Goal: Obtain resource: Obtain resource

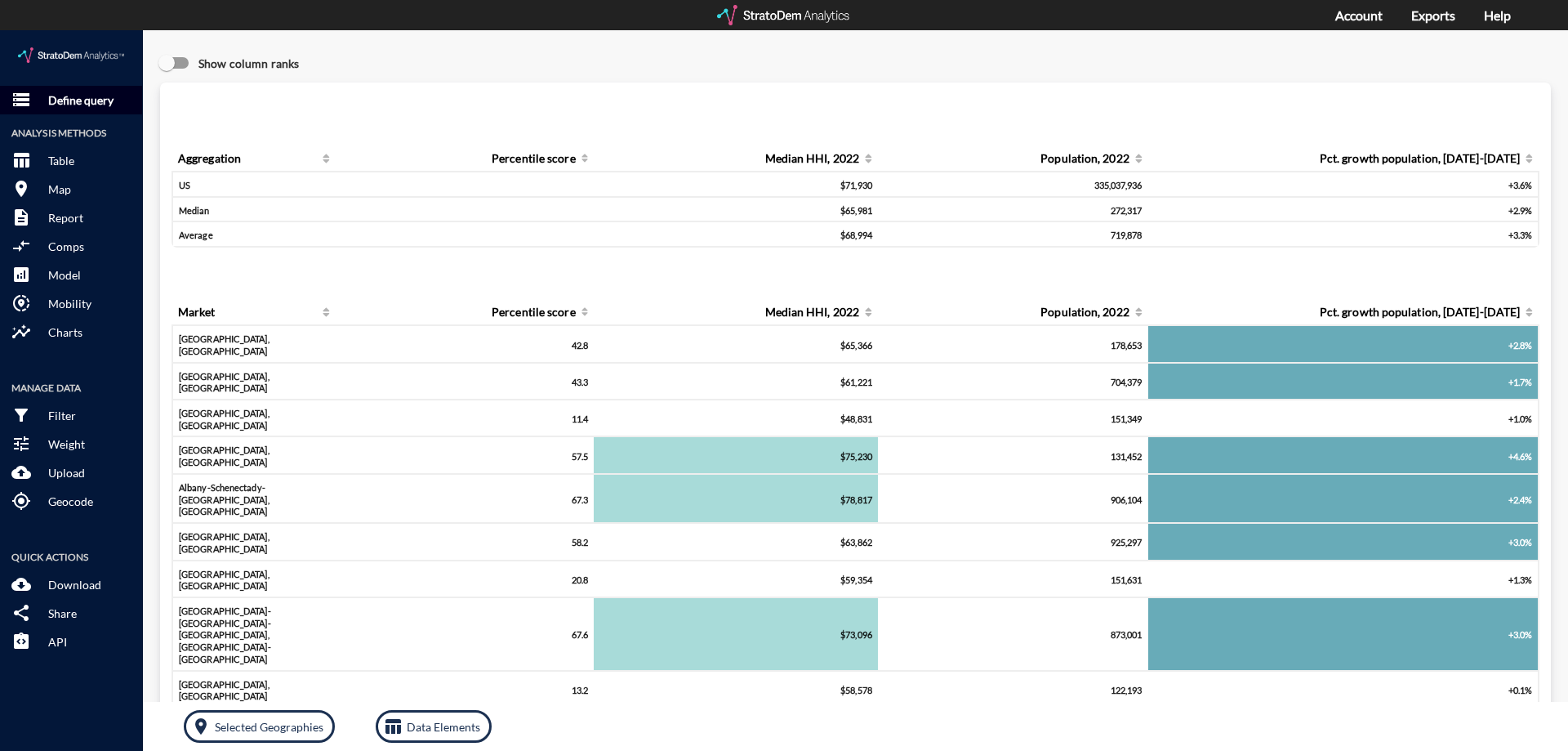
click p "Define query"
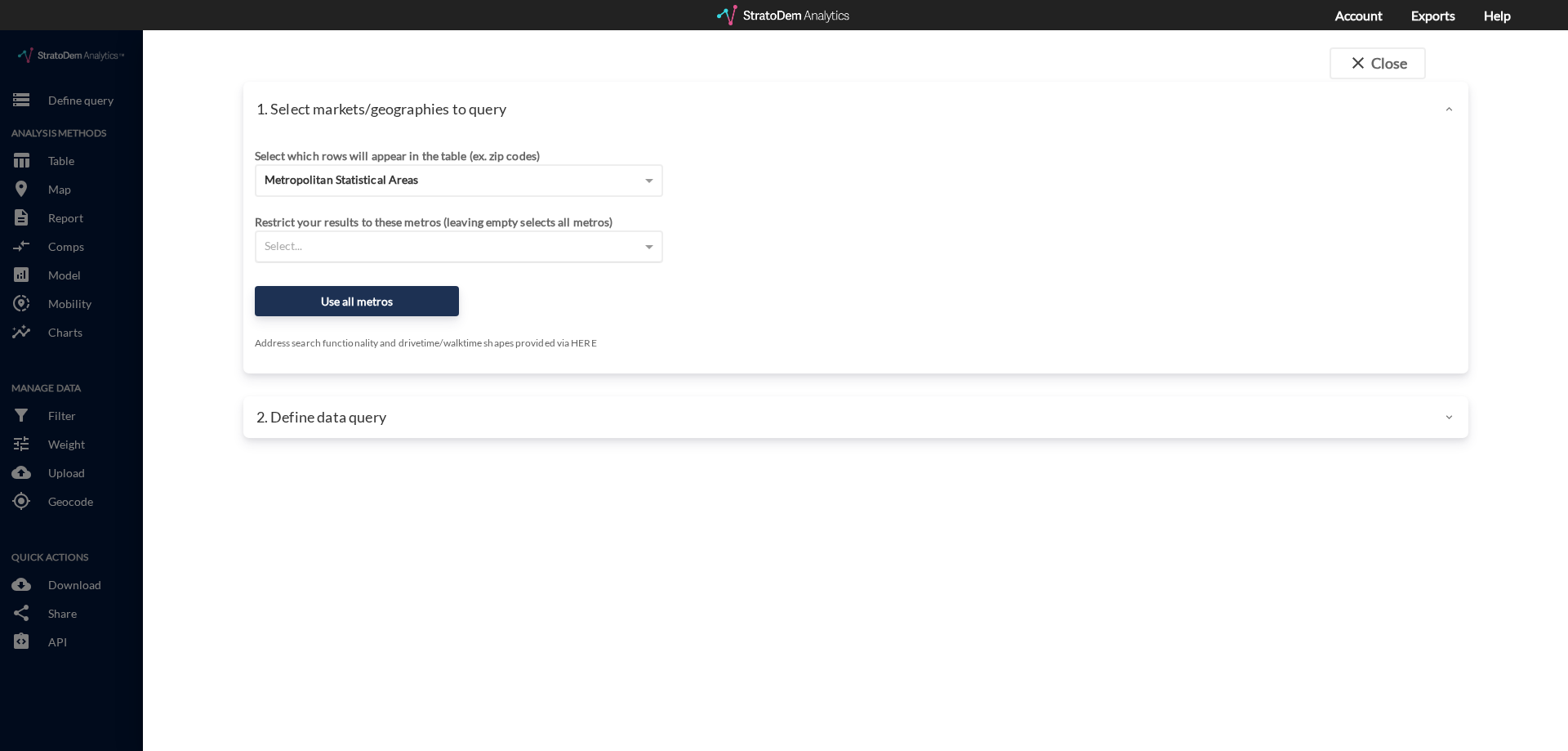
click div "Select..."
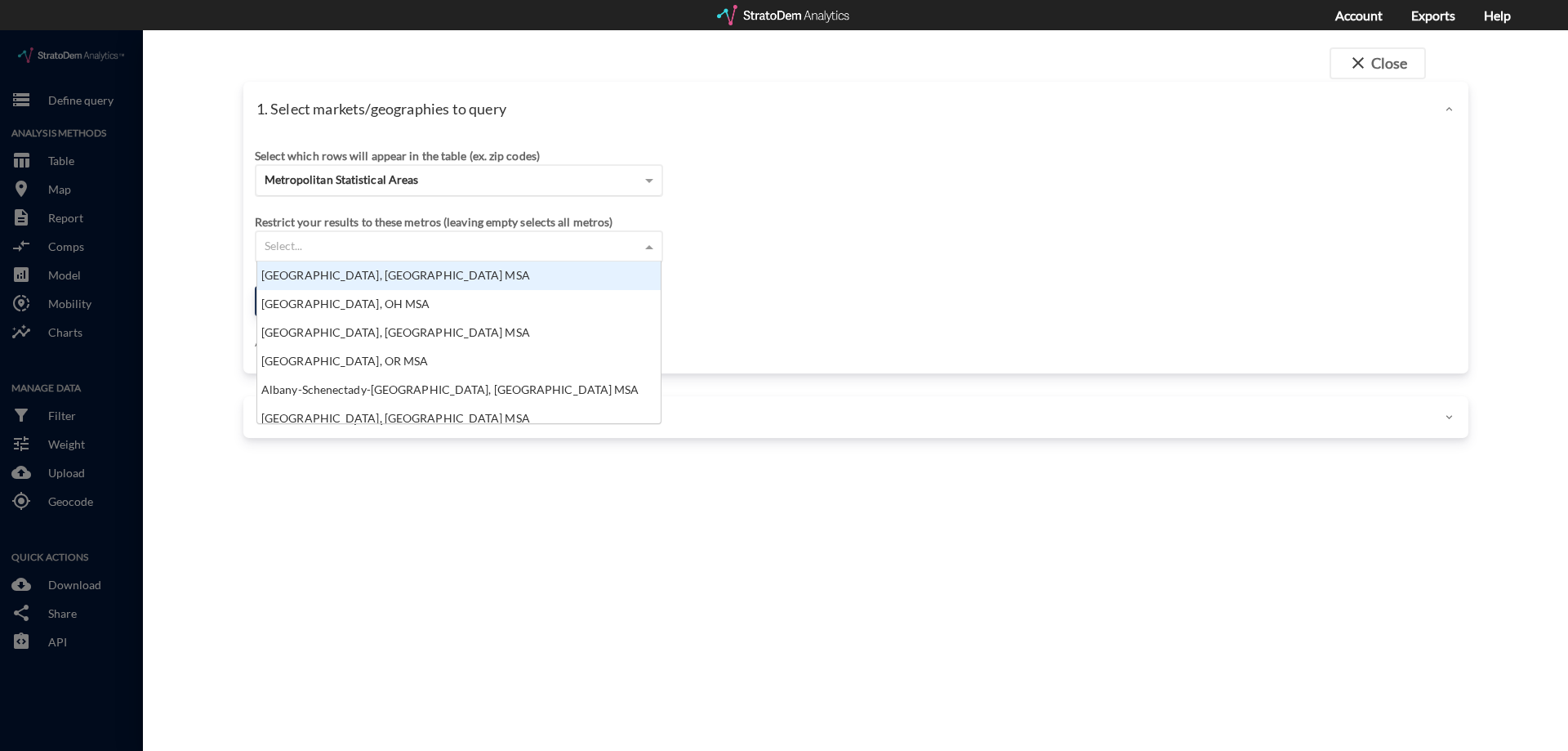
scroll to position [149, 393]
click div "Metropolitan Statistical Areas"
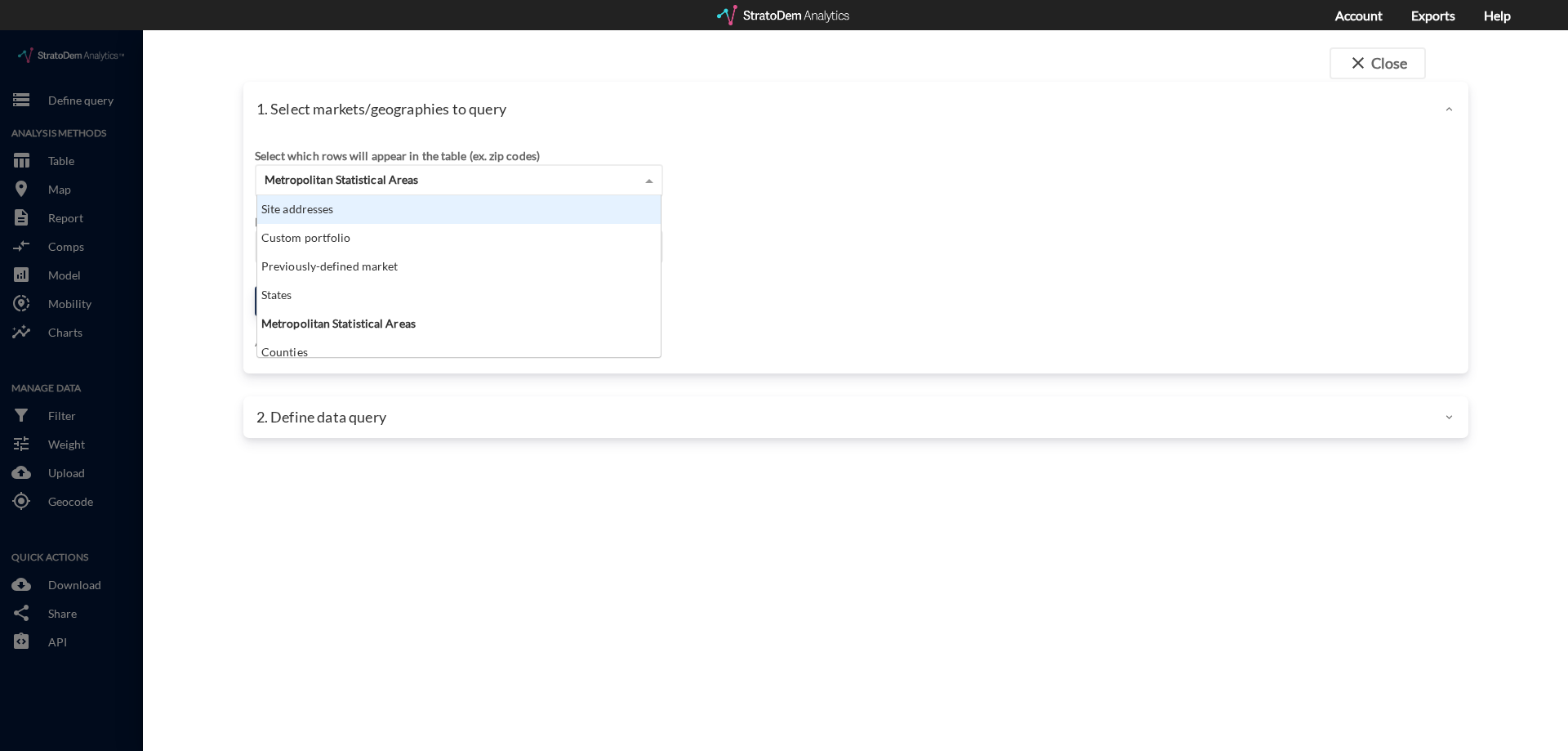
click div "Site addresses"
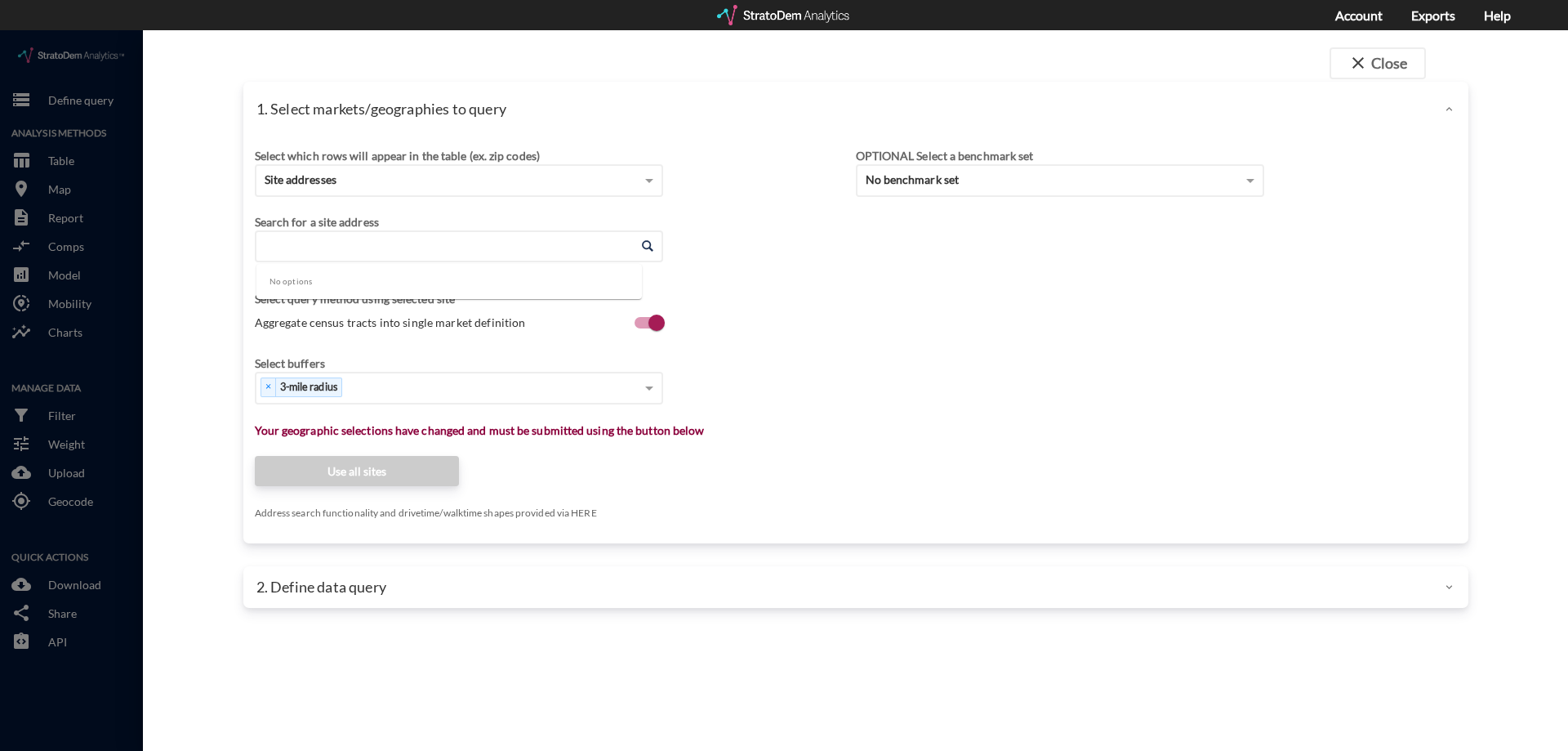
click input "Enter an address"
click li "[STREET_ADDRESS][PERSON_NAME][US_STATE]"
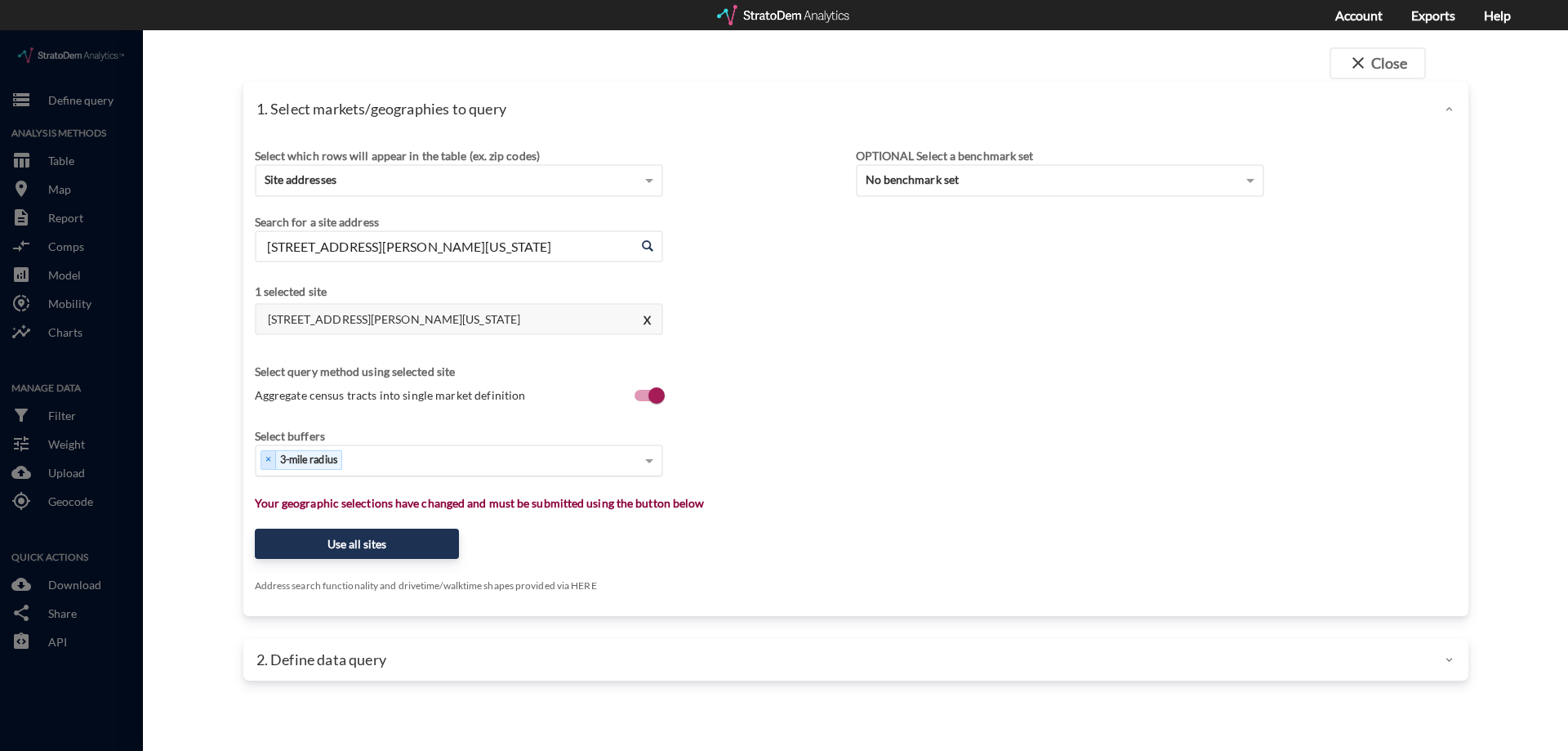
type input "[STREET_ADDRESS][PERSON_NAME][US_STATE]"
type input "1"
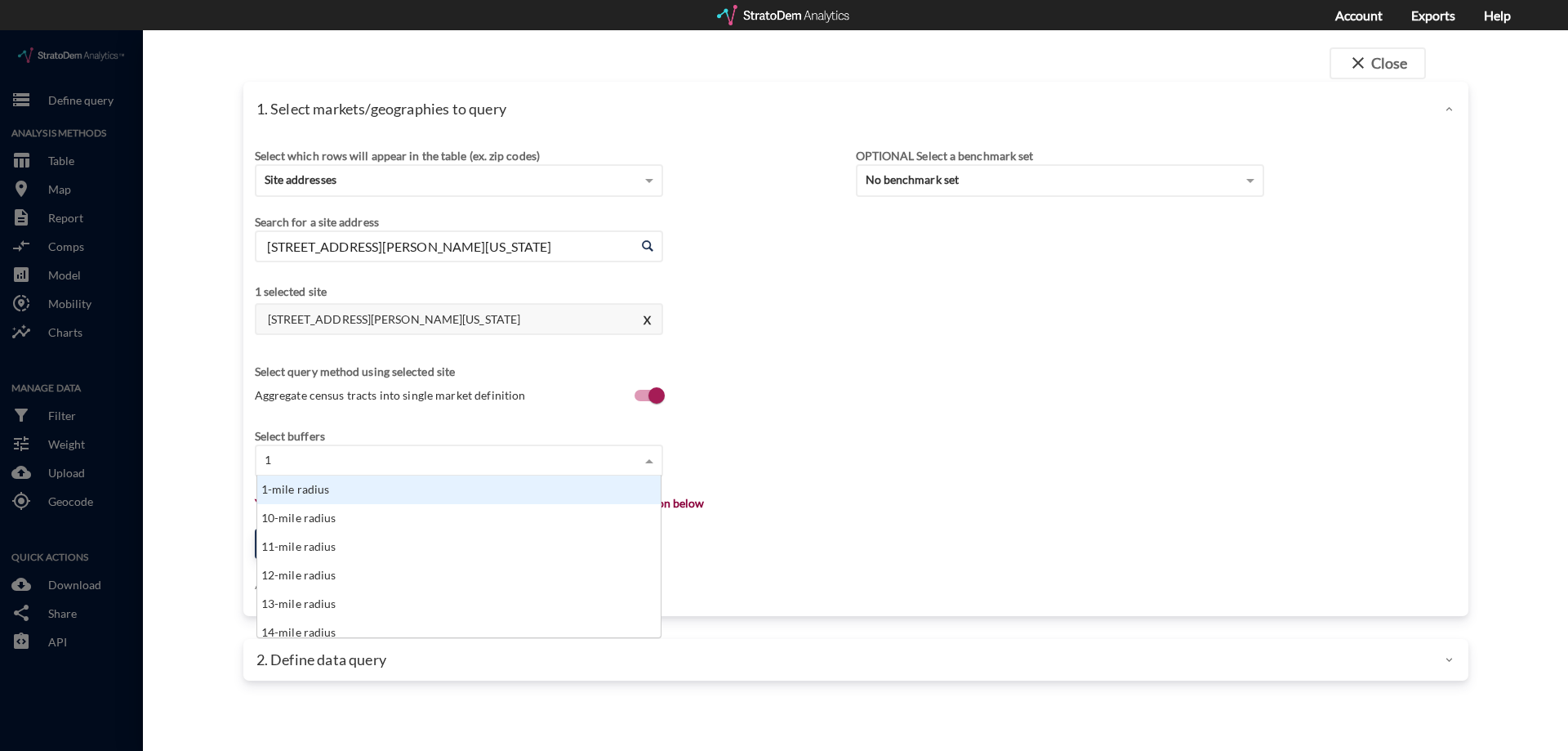
click div "1-mile radius"
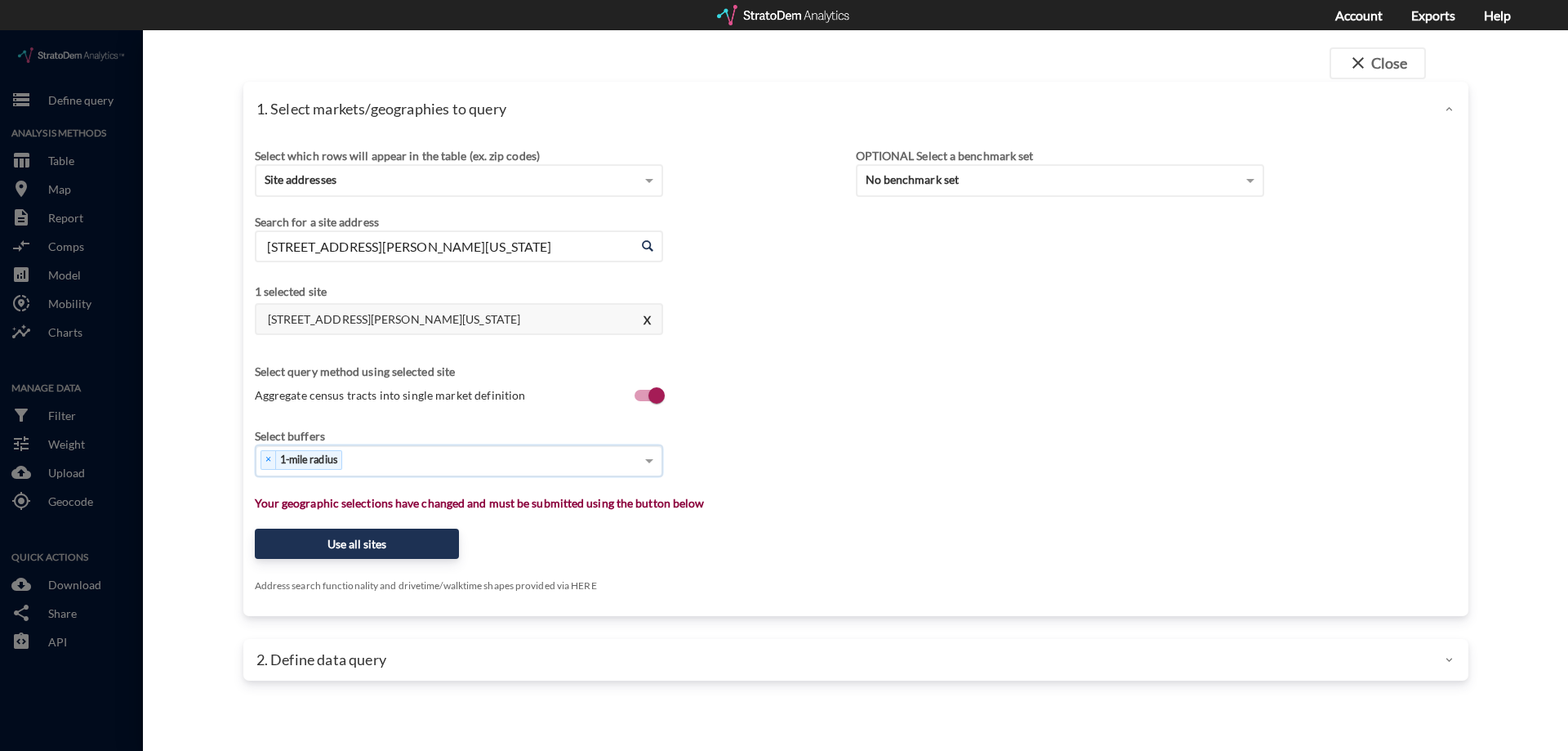
type input "4"
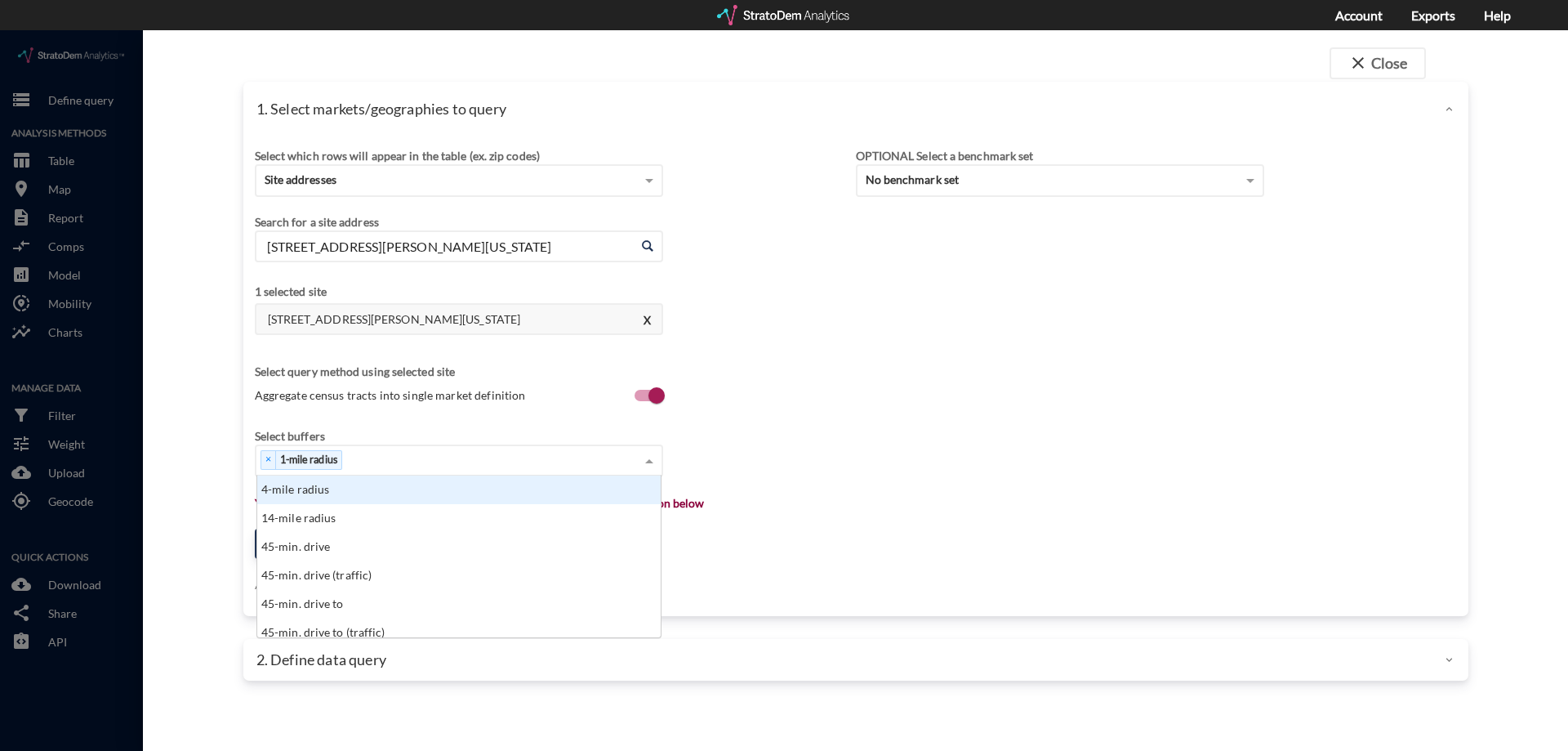
type input "3"
click div "3-mile radius"
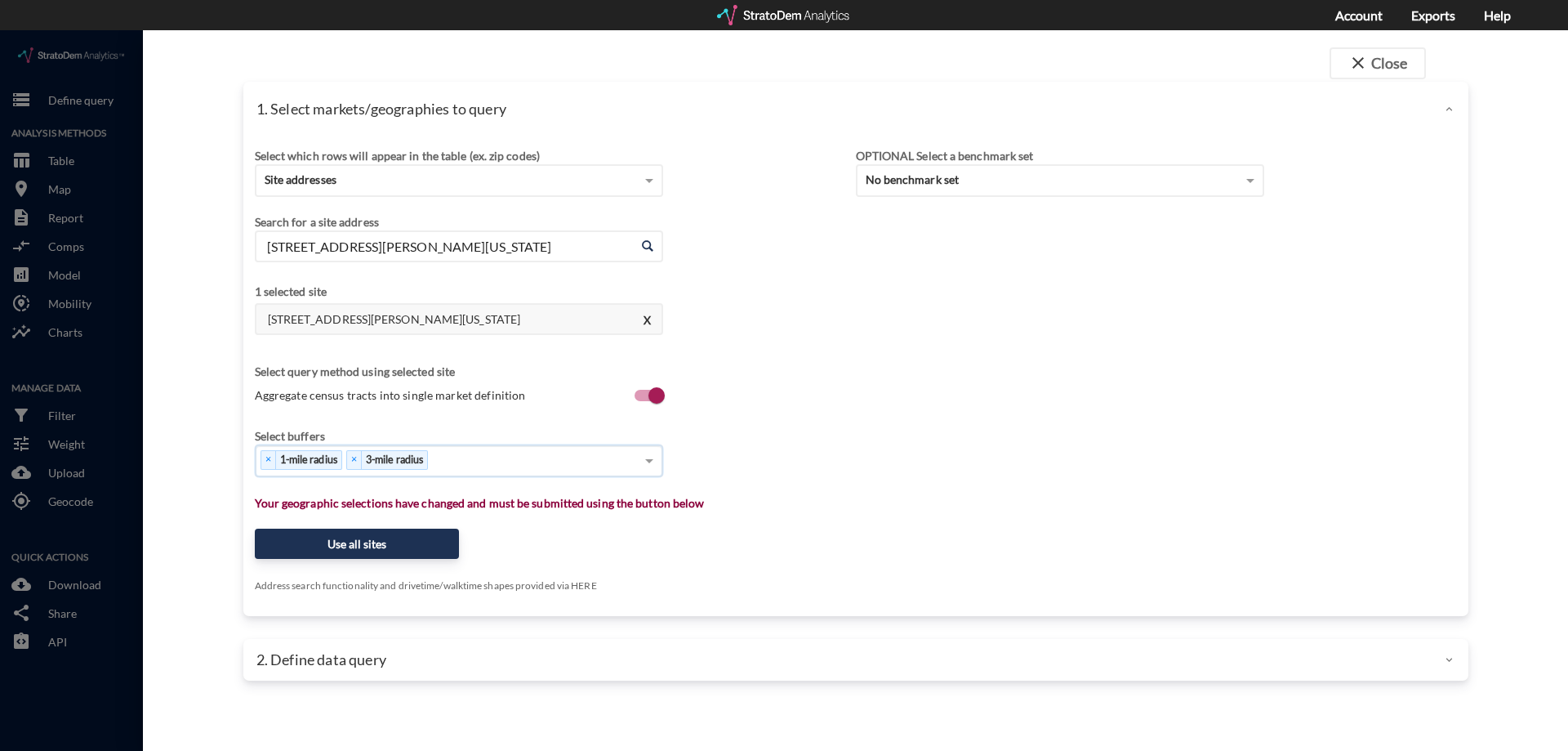
type input "5"
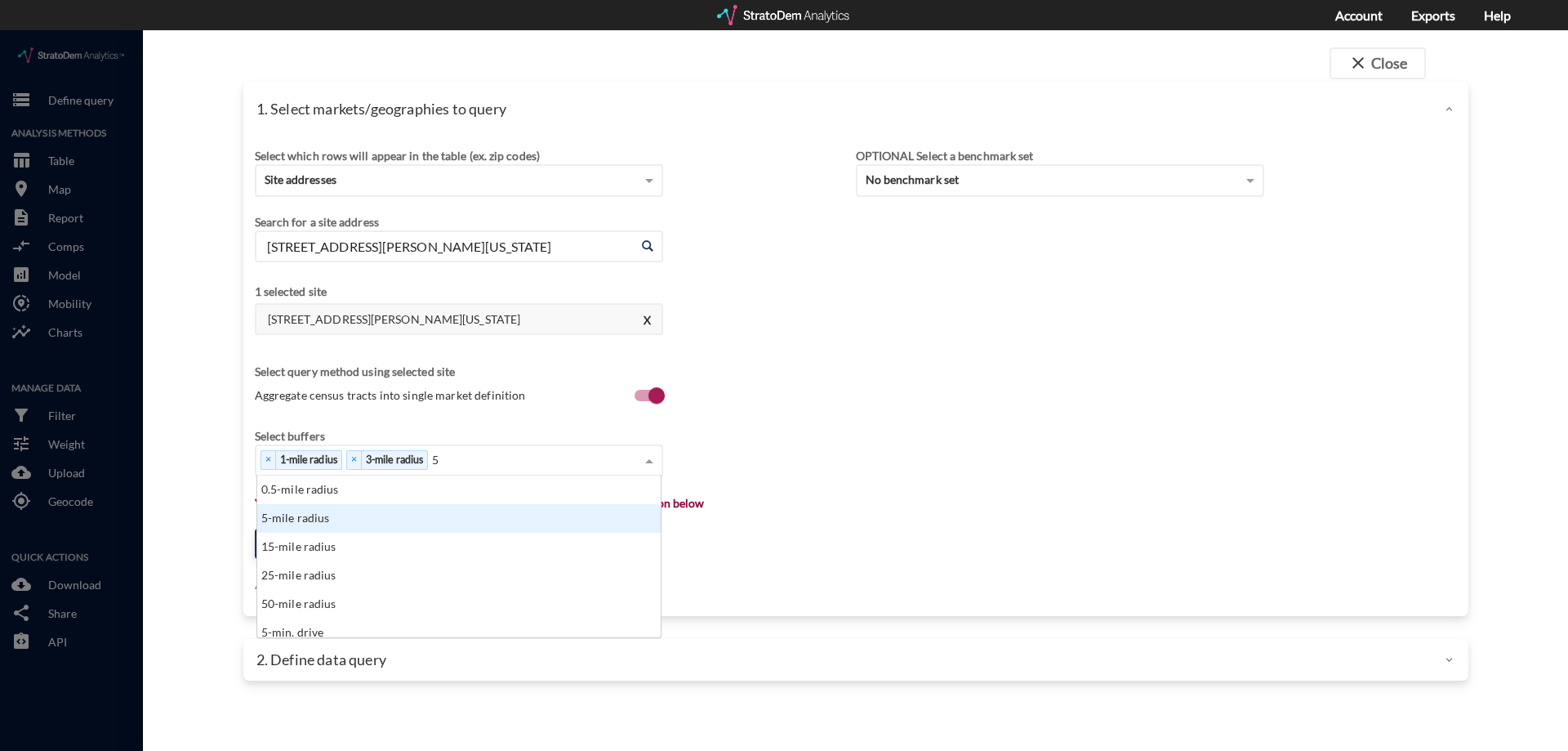
click div "5-mile radius"
type input "1"
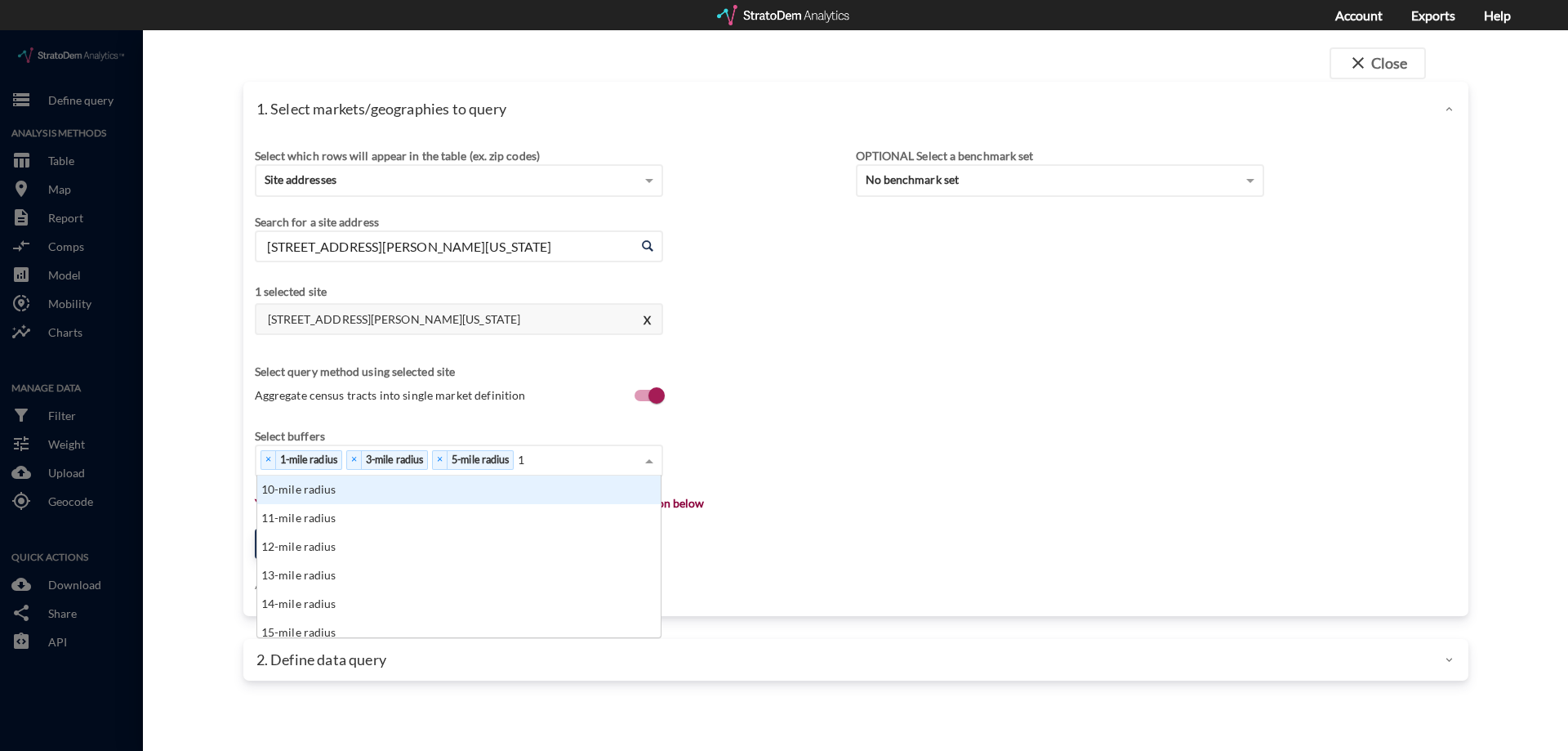
click div "10-mile radius"
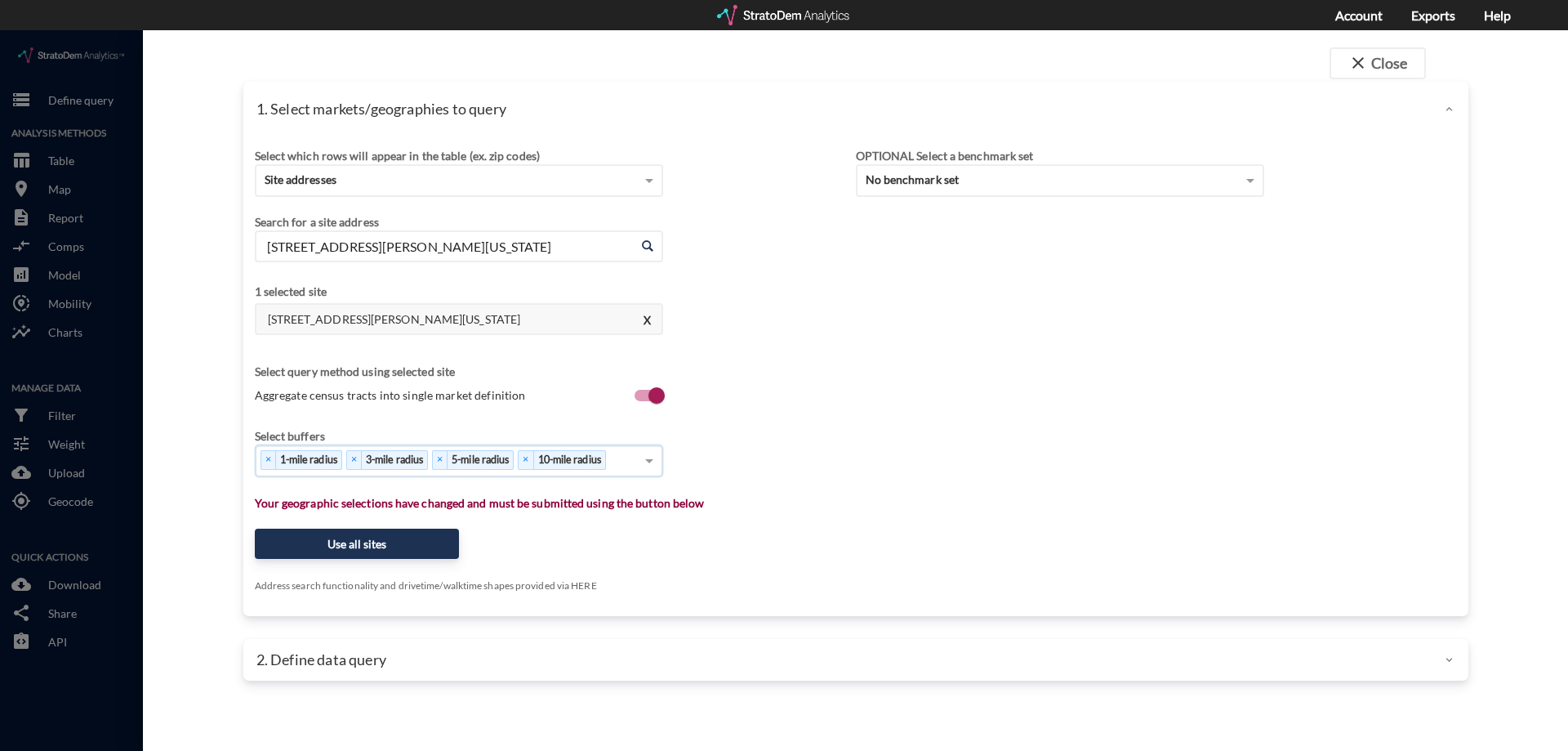
click div "Select which rows will appear in the table (ex. zip codes) Site addresses Selec…"
click button "Use all sites"
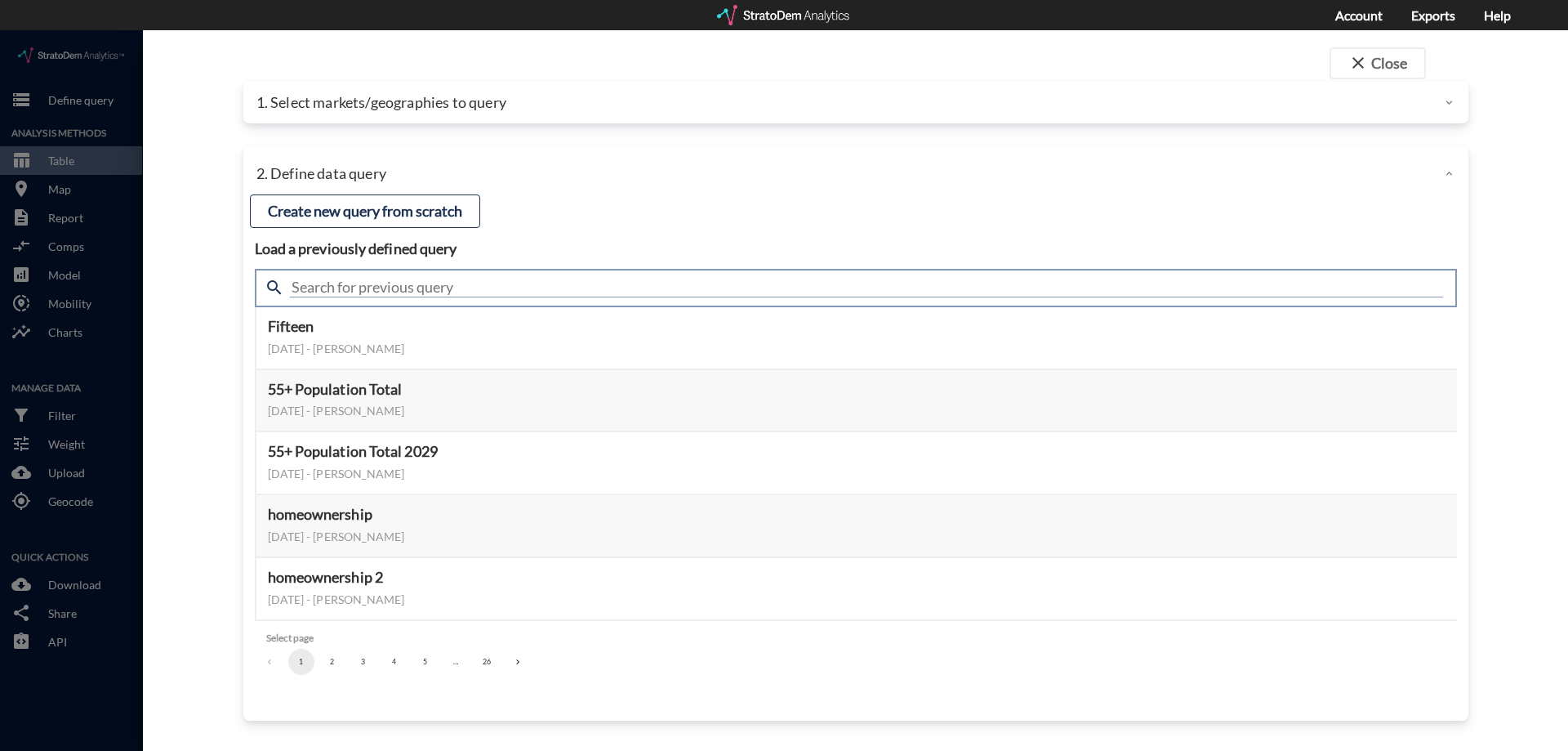
click input "text"
type input "demand"
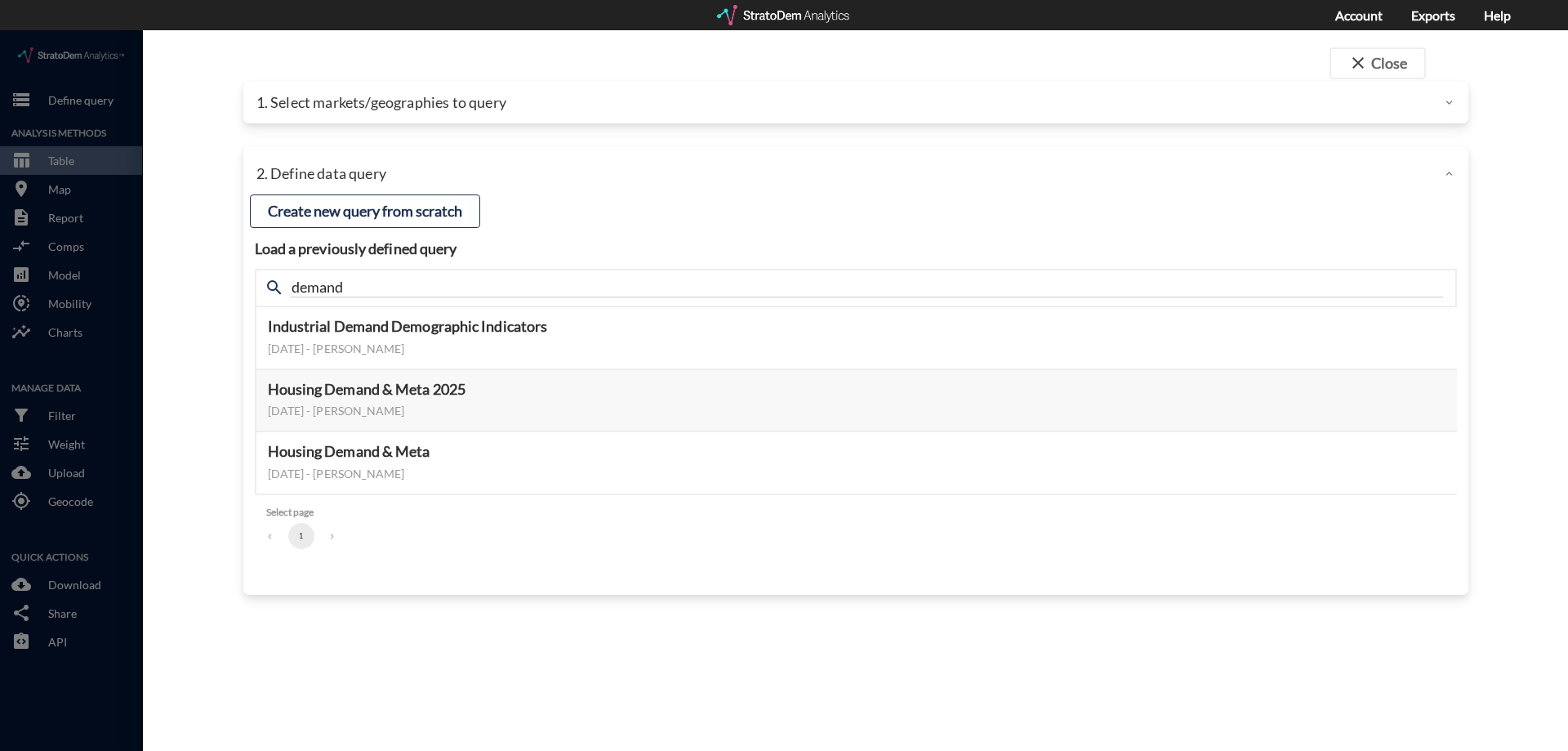
click div "2. Define data query"
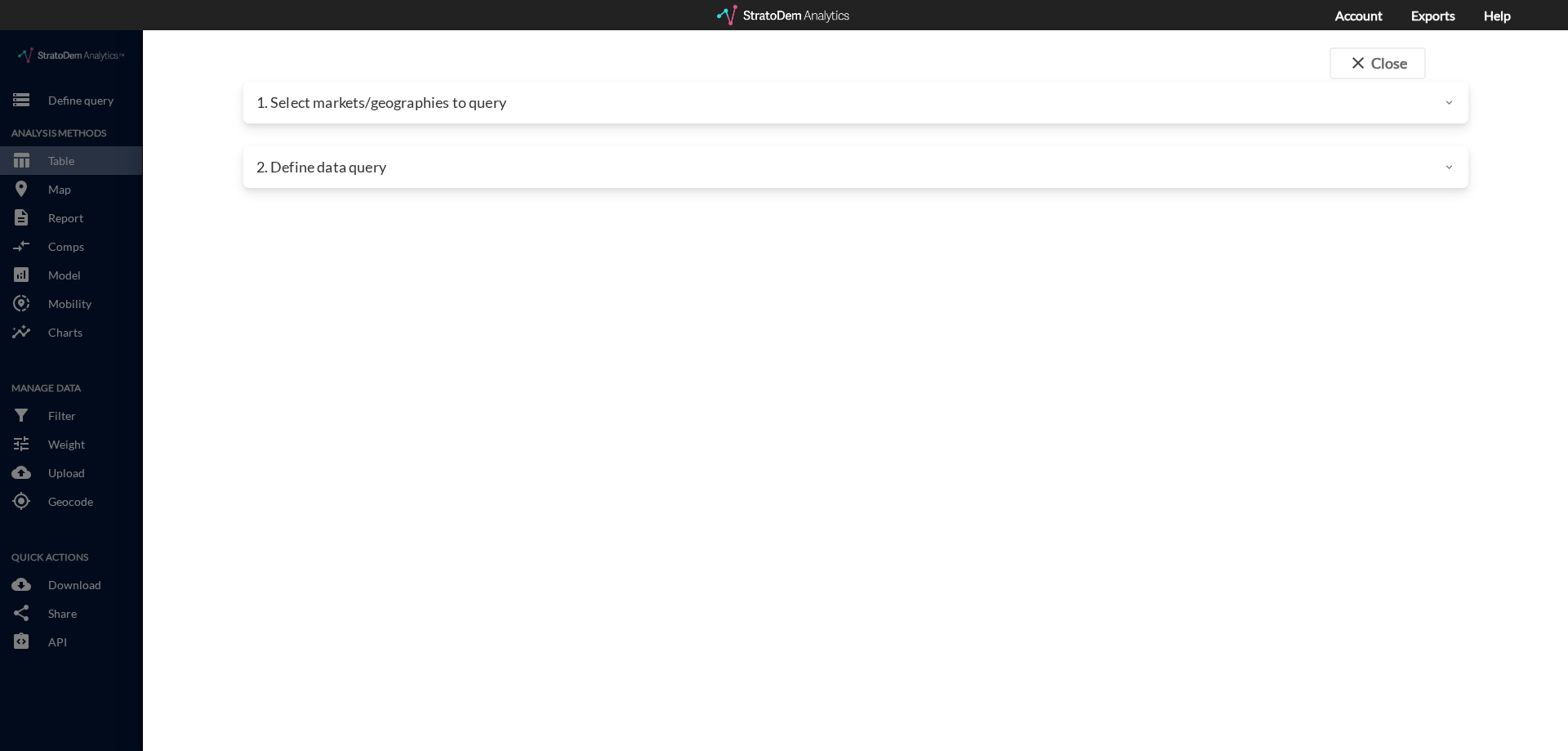
click div "2. Define data query"
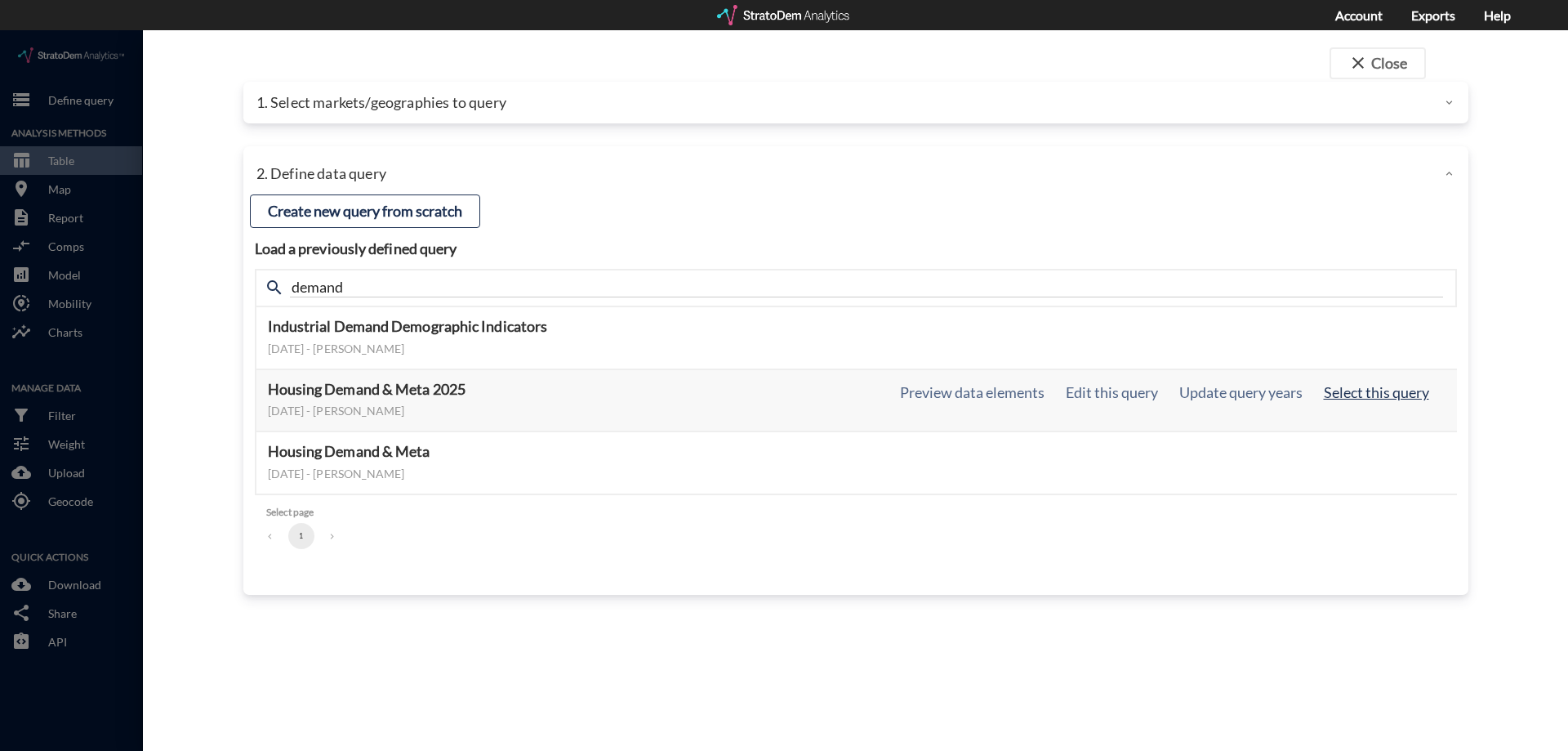
click button "Select this query"
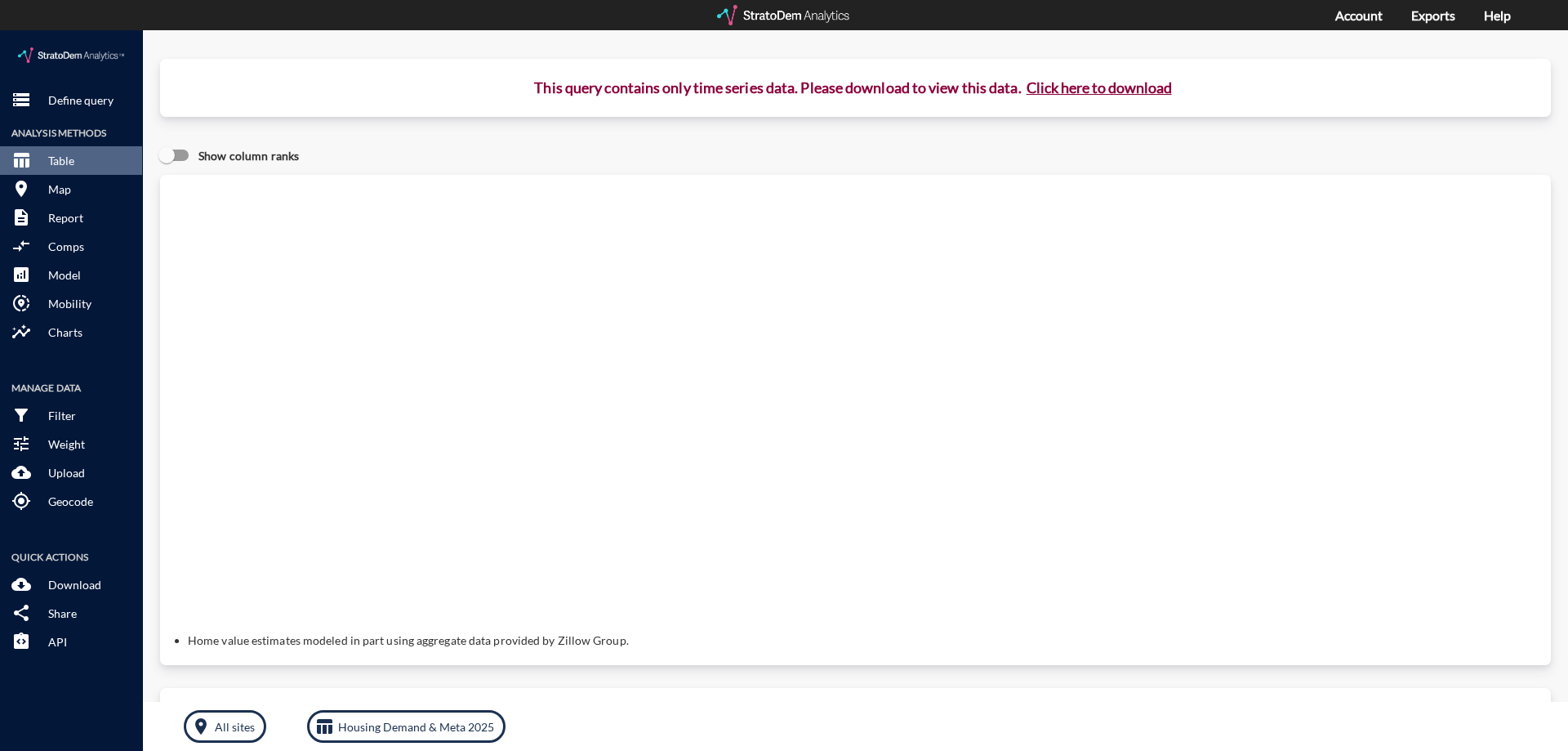
click button "Click here to download"
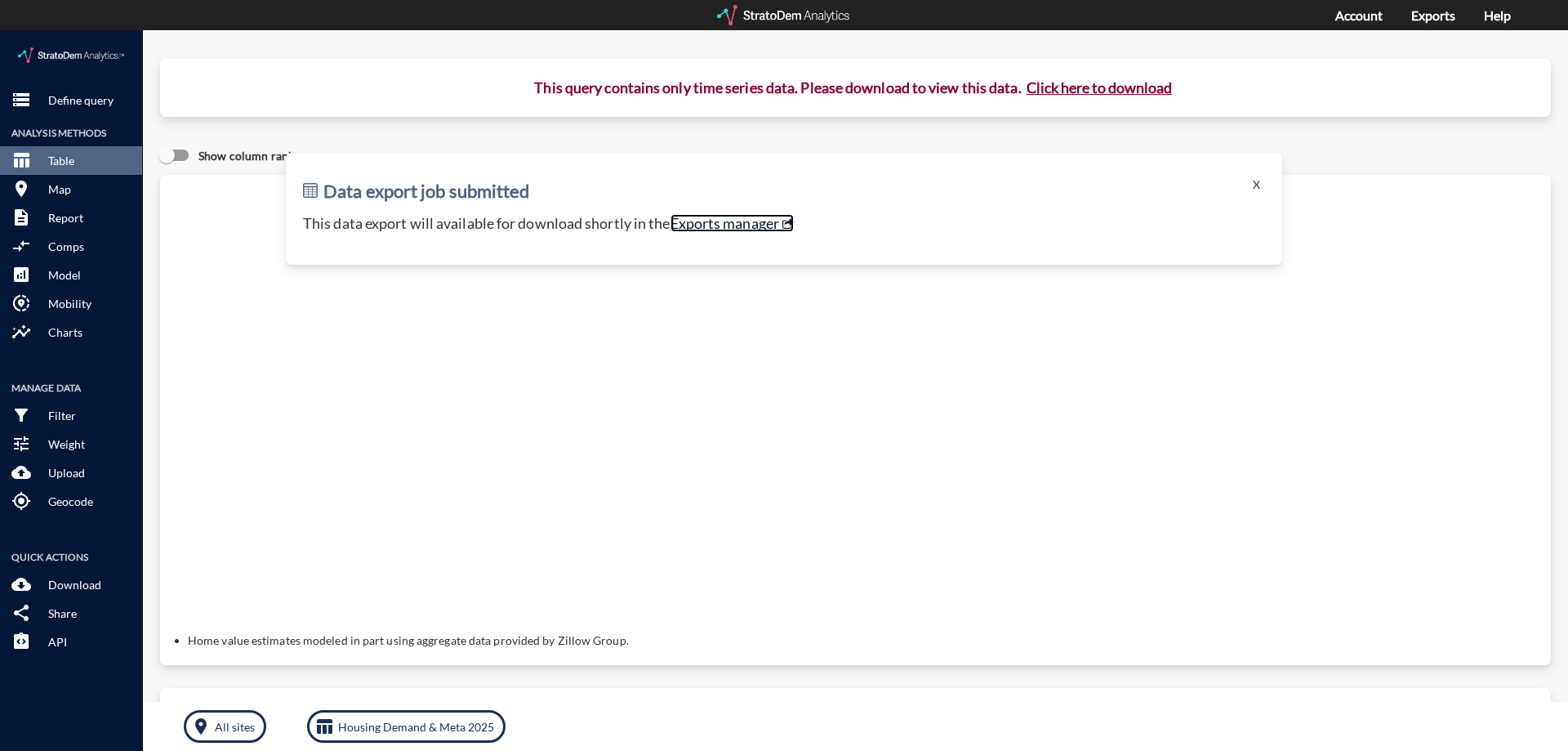
click link "Exports manager"
